Goal: Task Accomplishment & Management: Manage account settings

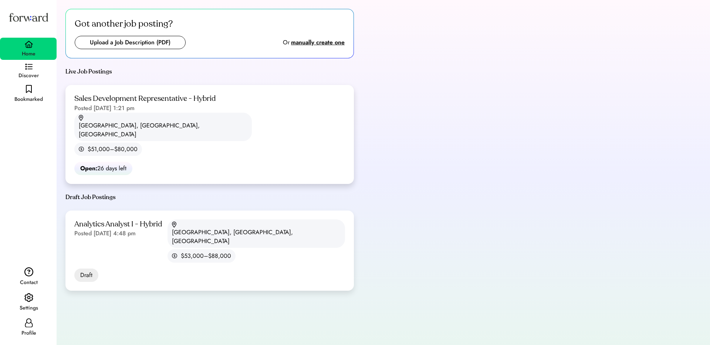
click at [157, 114] on div "Sales Development Representative - Hybrid Posted [DATE] 1:21 pm [GEOGRAPHIC_DAT…" at bounding box center [209, 134] width 288 height 99
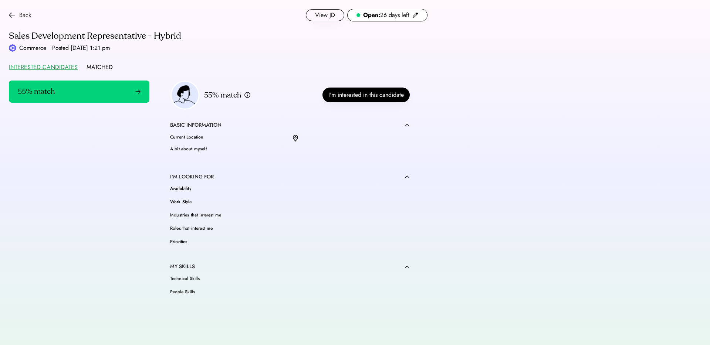
click at [12, 15] on img at bounding box center [12, 15] width 6 height 6
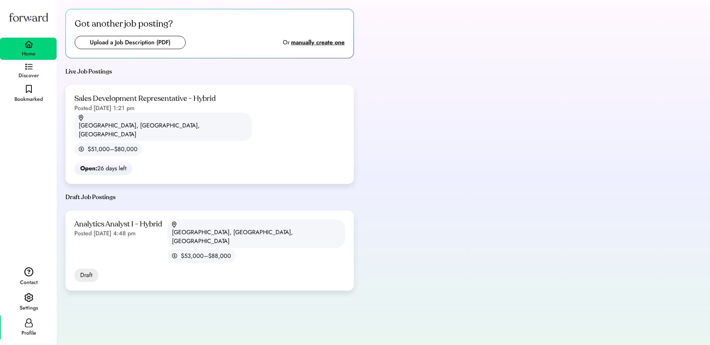
click at [31, 324] on icon at bounding box center [28, 323] width 9 height 9
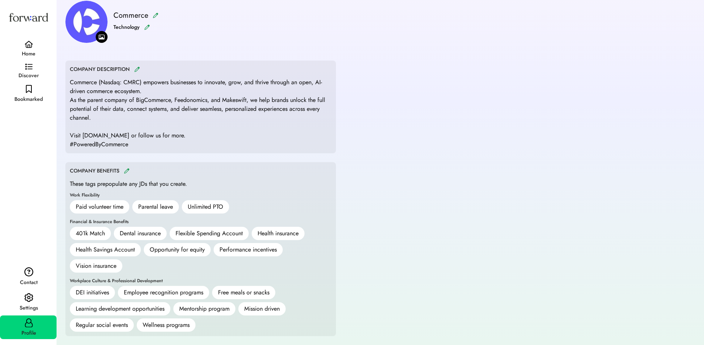
scroll to position [156, 0]
